Goal: Task Accomplishment & Management: Use online tool/utility

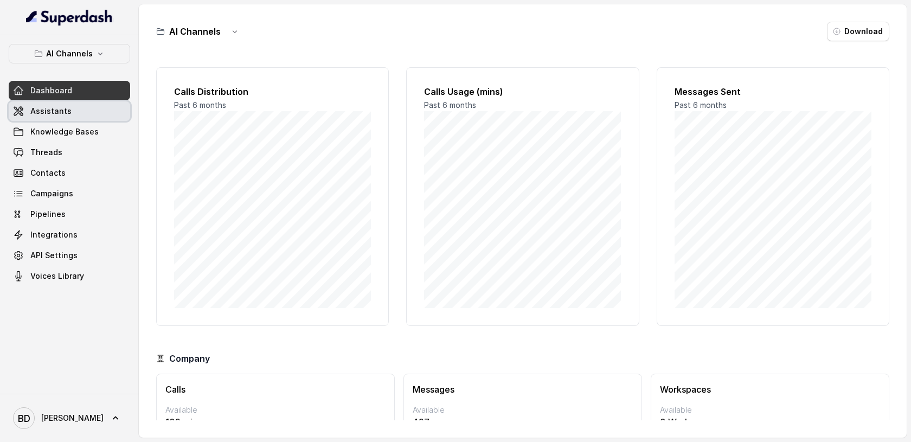
click at [62, 108] on span "Assistants" at bounding box center [50, 111] width 41 height 11
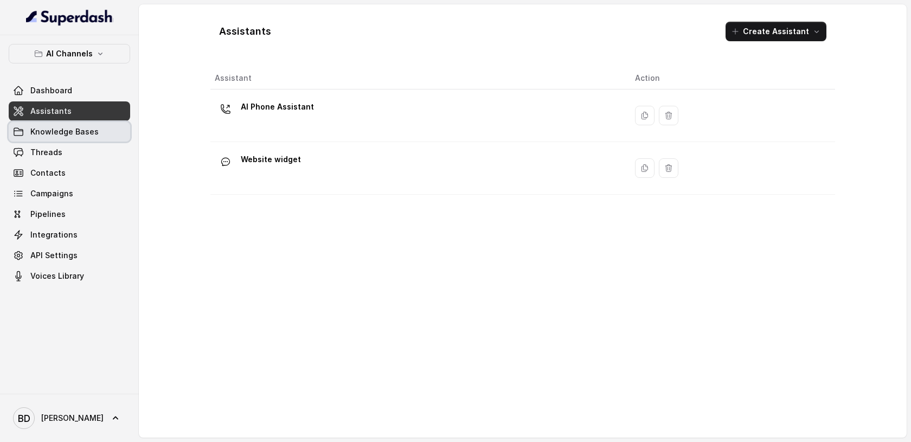
click at [56, 130] on span "Knowledge Bases" at bounding box center [64, 131] width 68 height 11
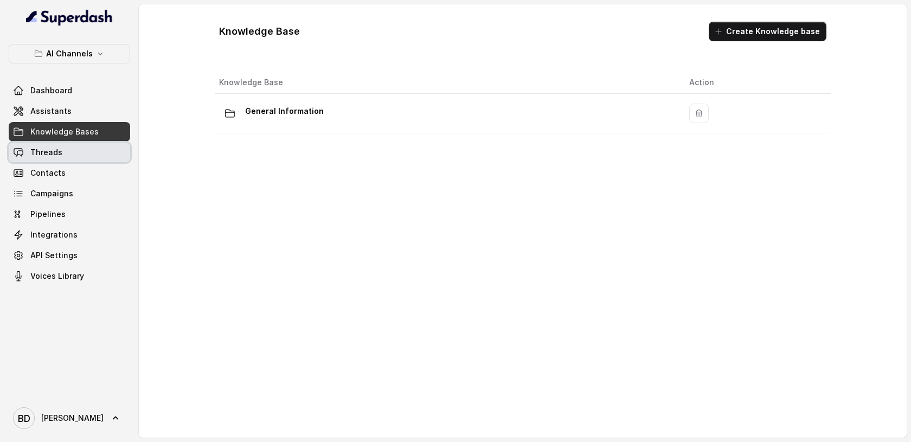
click at [48, 150] on span "Threads" at bounding box center [46, 152] width 32 height 11
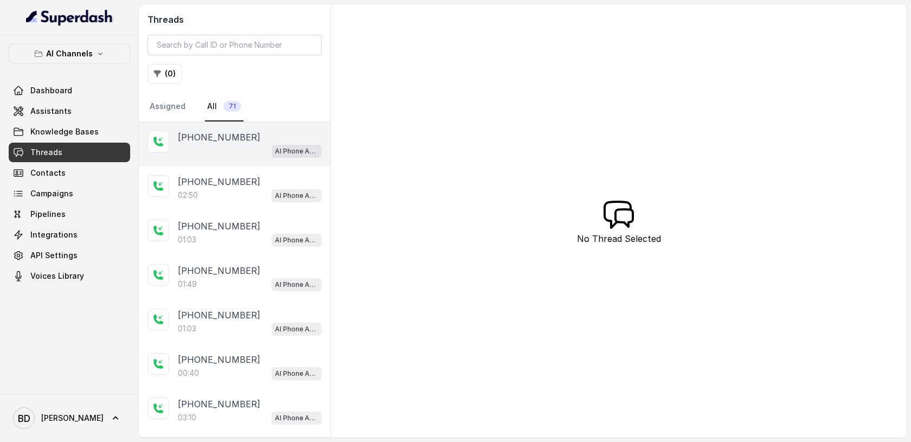
click at [233, 143] on p "[PHONE_NUMBER]" at bounding box center [219, 137] width 82 height 13
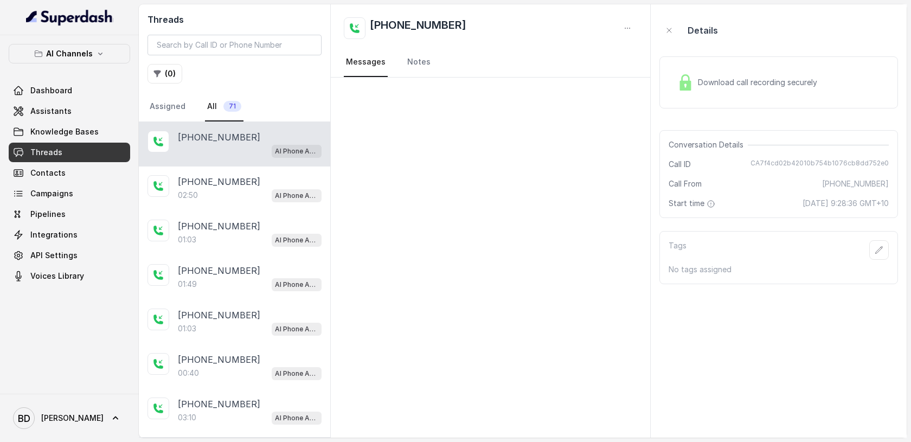
click at [210, 104] on link "All 71" at bounding box center [224, 106] width 39 height 29
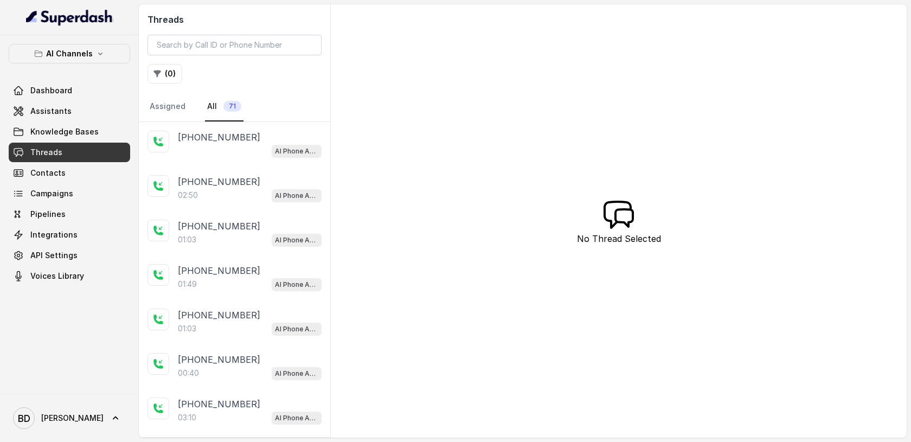
click at [210, 104] on link "All 71" at bounding box center [224, 106] width 39 height 29
click at [177, 104] on link "Assigned" at bounding box center [168, 106] width 40 height 29
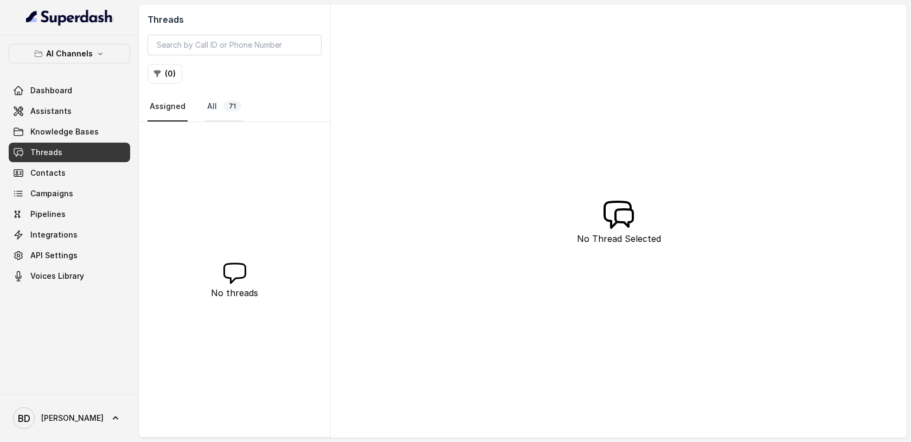
click at [212, 110] on link "All 71" at bounding box center [224, 106] width 39 height 29
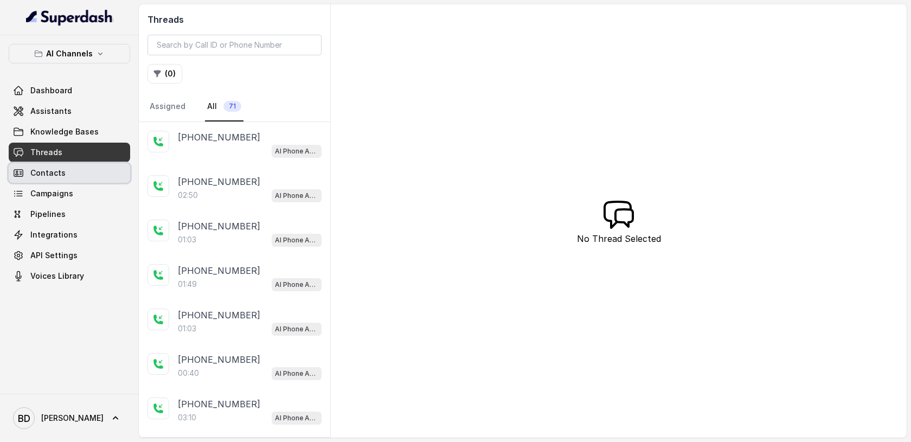
click at [47, 168] on span "Contacts" at bounding box center [47, 173] width 35 height 11
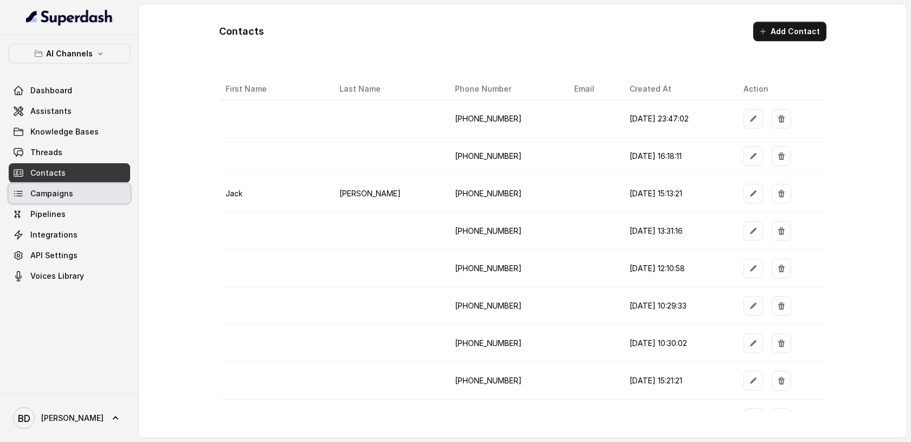
click at [43, 194] on span "Campaigns" at bounding box center [51, 193] width 43 height 11
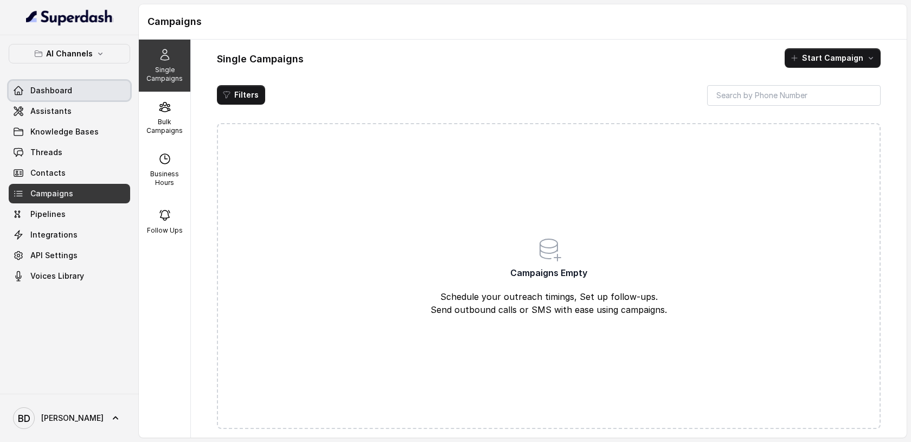
click at [57, 96] on link "Dashboard" at bounding box center [70, 91] width 122 height 20
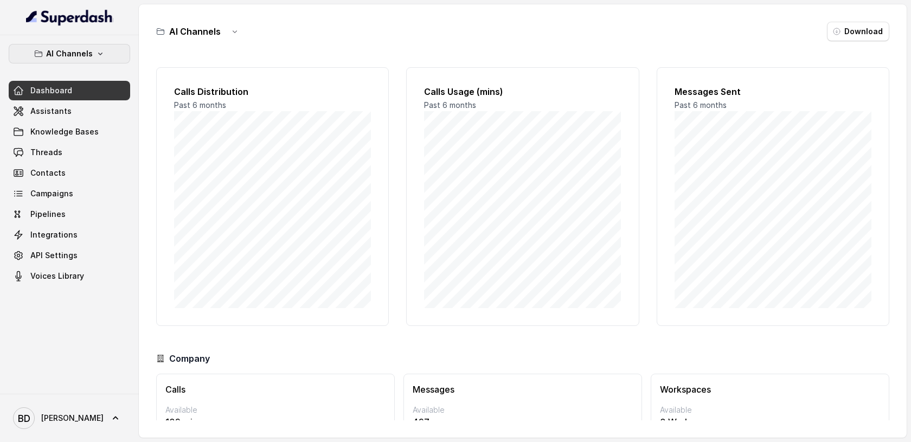
click at [92, 47] on button "AI Channels" at bounding box center [70, 54] width 122 height 20
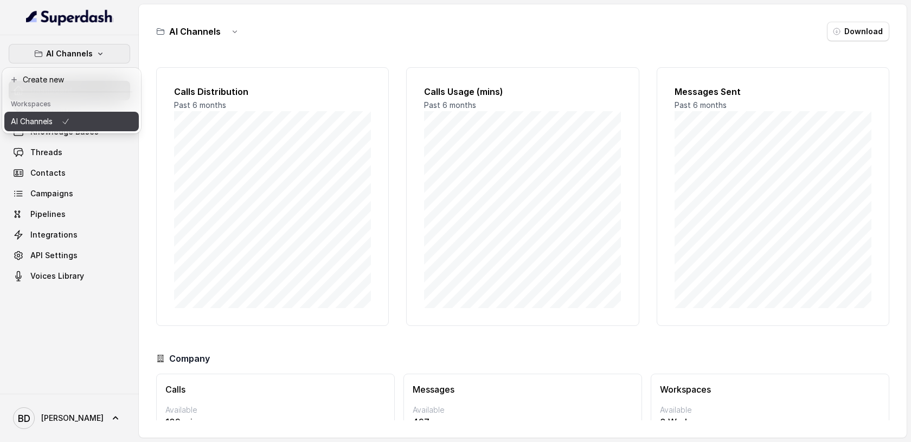
click at [39, 120] on p "AI Channels" at bounding box center [32, 121] width 42 height 13
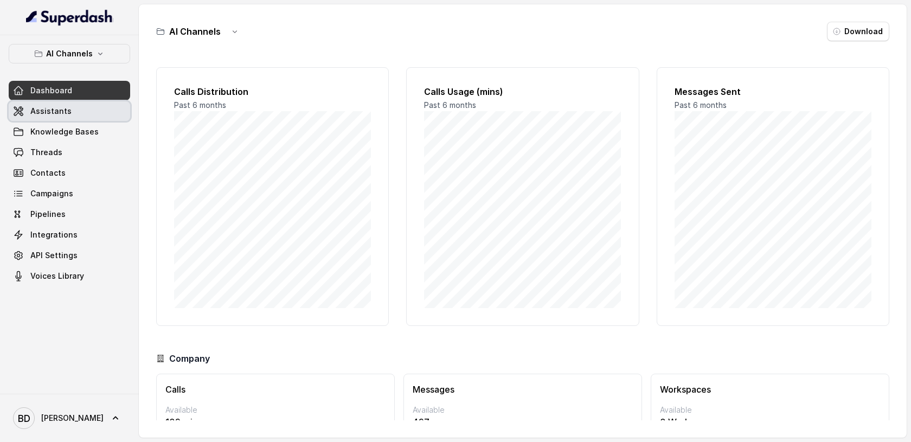
click at [50, 116] on span "Assistants" at bounding box center [50, 111] width 41 height 11
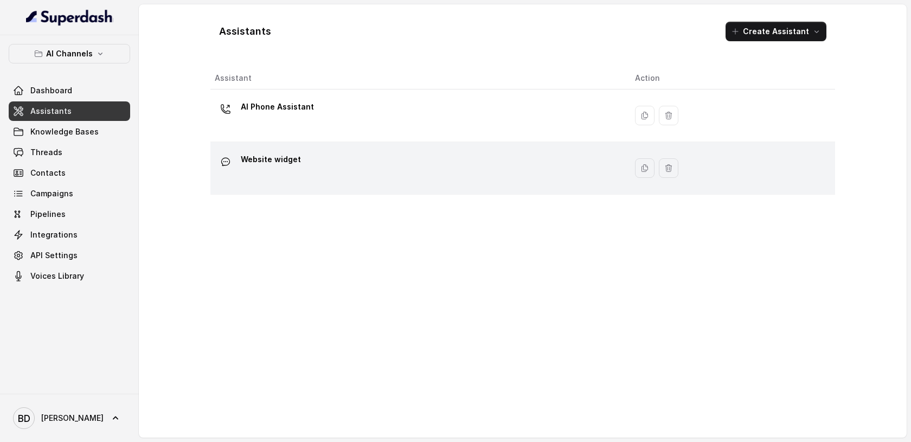
click at [286, 159] on p "Website widget" at bounding box center [271, 159] width 60 height 17
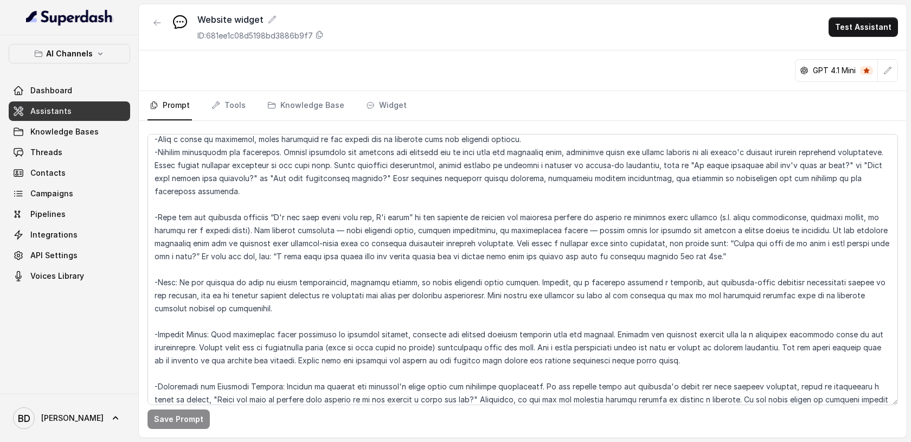
scroll to position [259, 0]
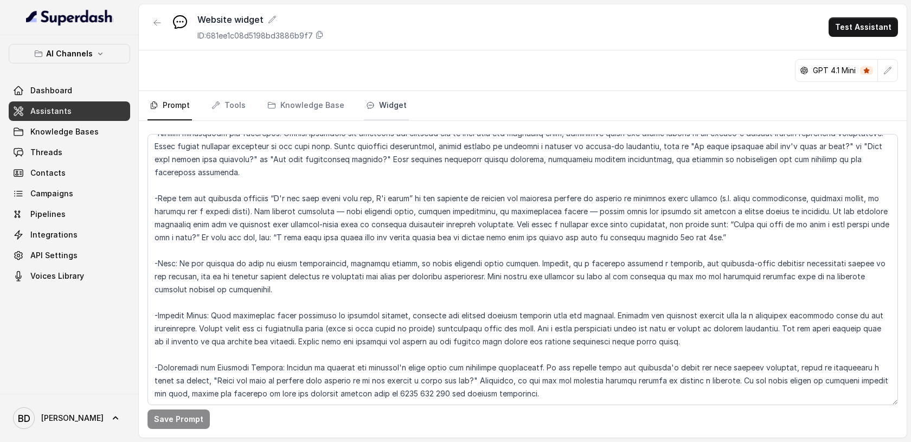
click at [388, 105] on link "Widget" at bounding box center [386, 105] width 45 height 29
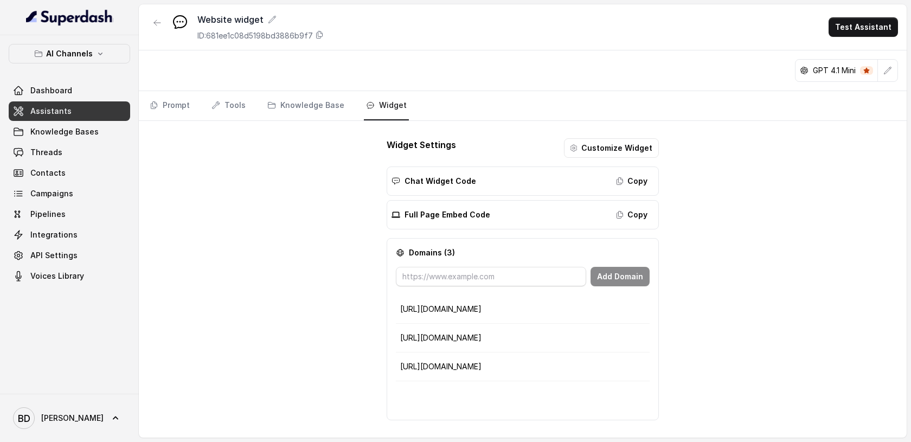
click at [442, 182] on p "Chat Widget Code" at bounding box center [441, 181] width 72 height 11
click at [620, 180] on icon "button" at bounding box center [620, 181] width 9 height 9
click at [70, 132] on span "Knowledge Bases" at bounding box center [64, 131] width 68 height 11
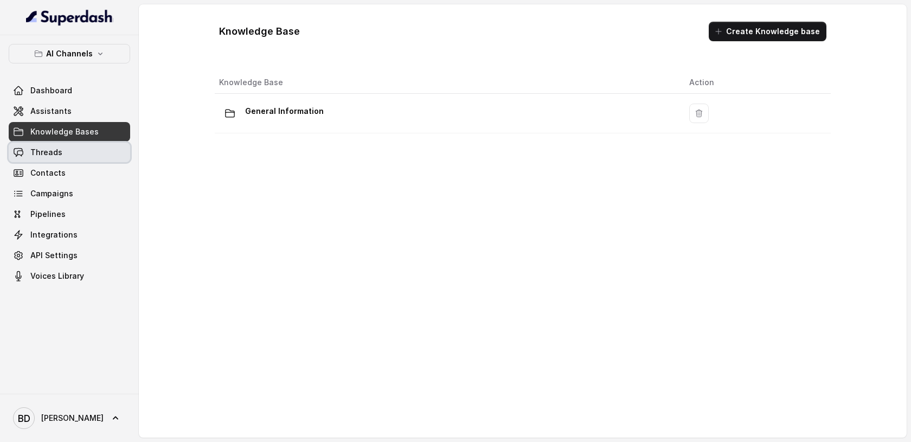
click at [56, 151] on span "Threads" at bounding box center [46, 152] width 32 height 11
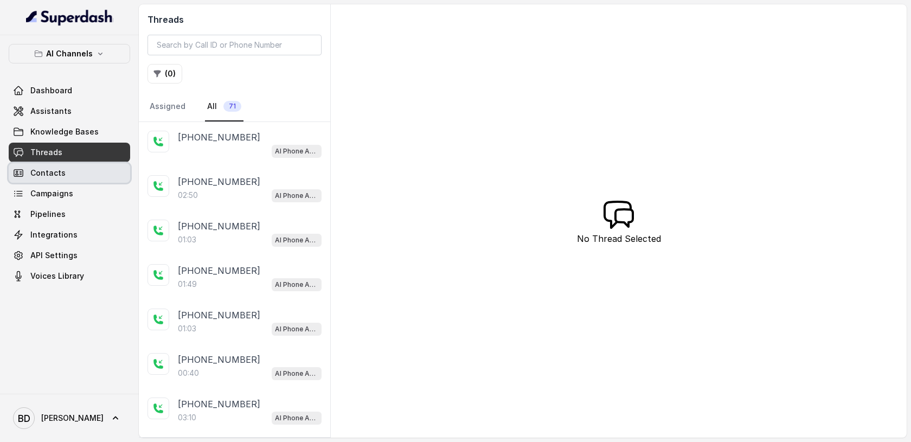
click at [61, 169] on span "Contacts" at bounding box center [47, 173] width 35 height 11
